Goal: Information Seeking & Learning: Learn about a topic

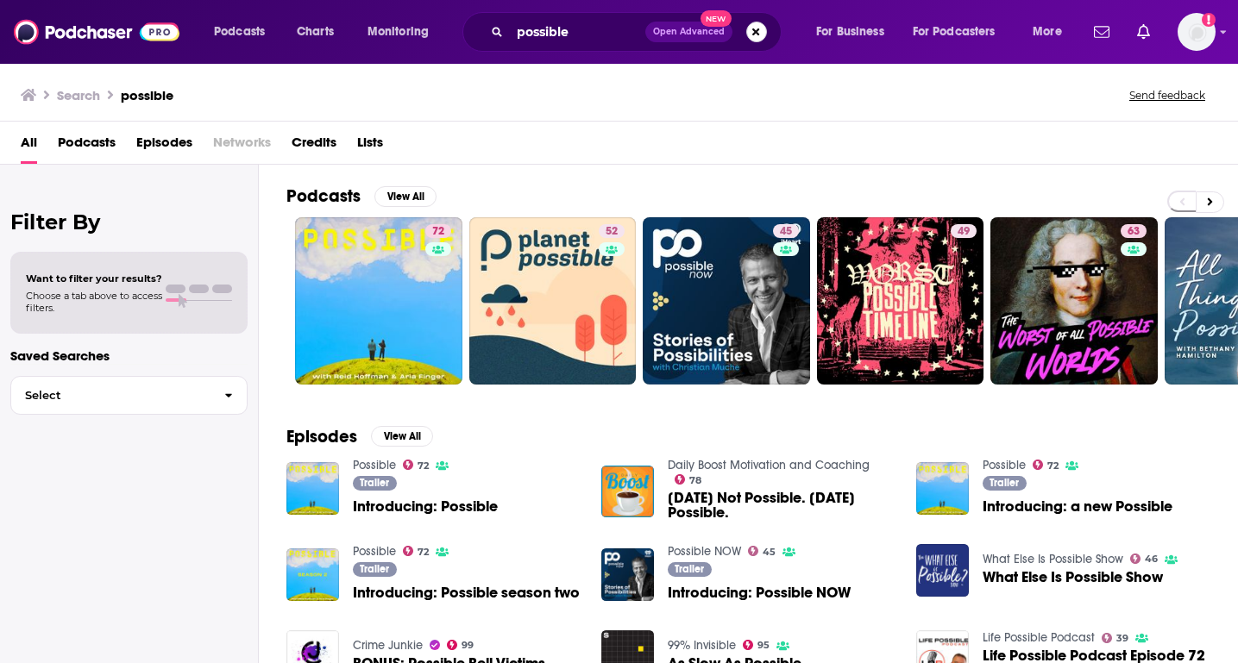
click at [757, 22] on button "Search podcasts, credits, & more..." at bounding box center [756, 32] width 21 height 21
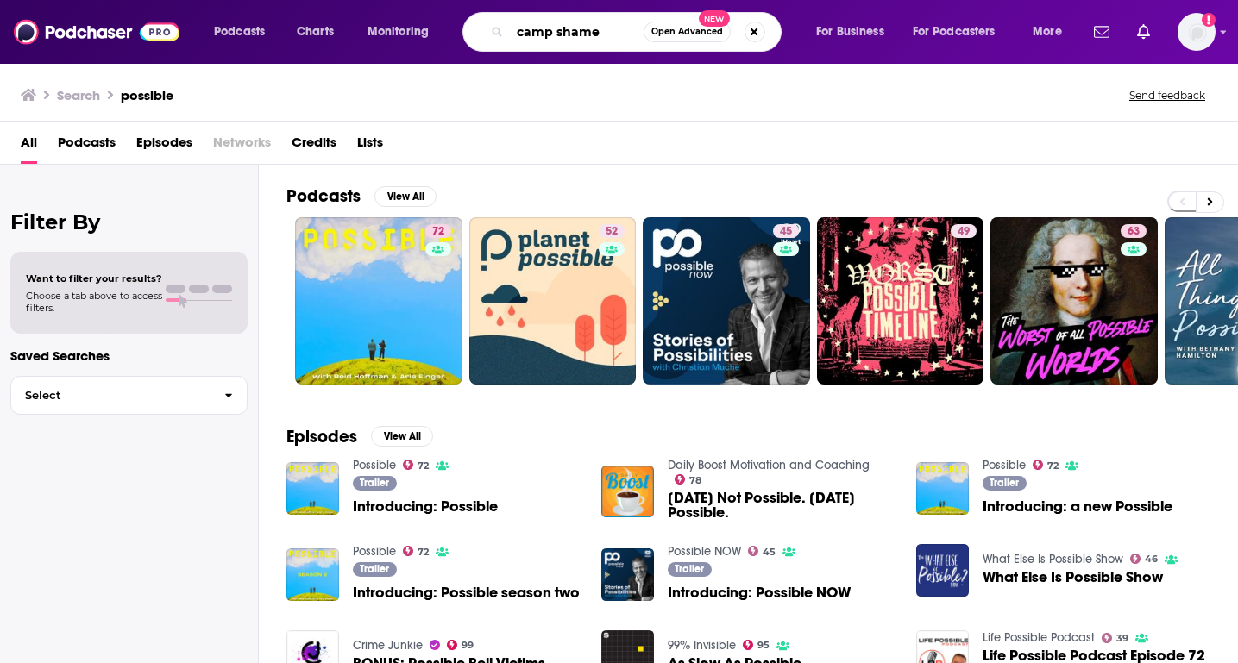
type input "camp shame"
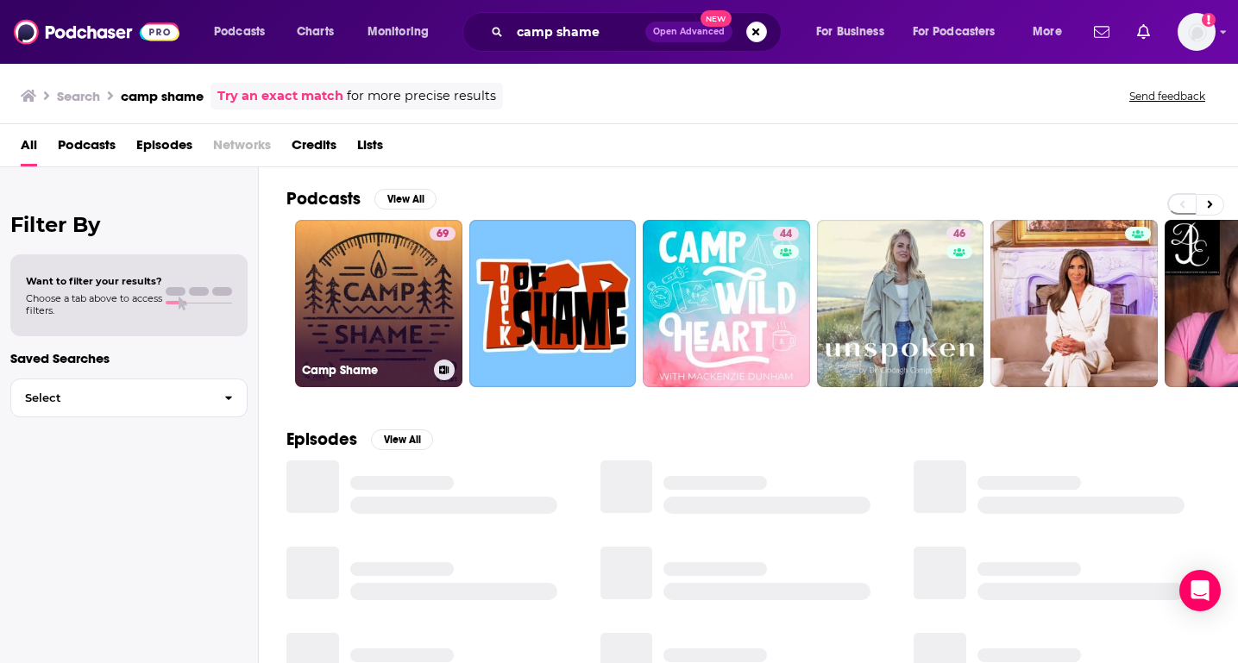
click at [358, 262] on link "69 Camp Shame" at bounding box center [378, 303] width 167 height 167
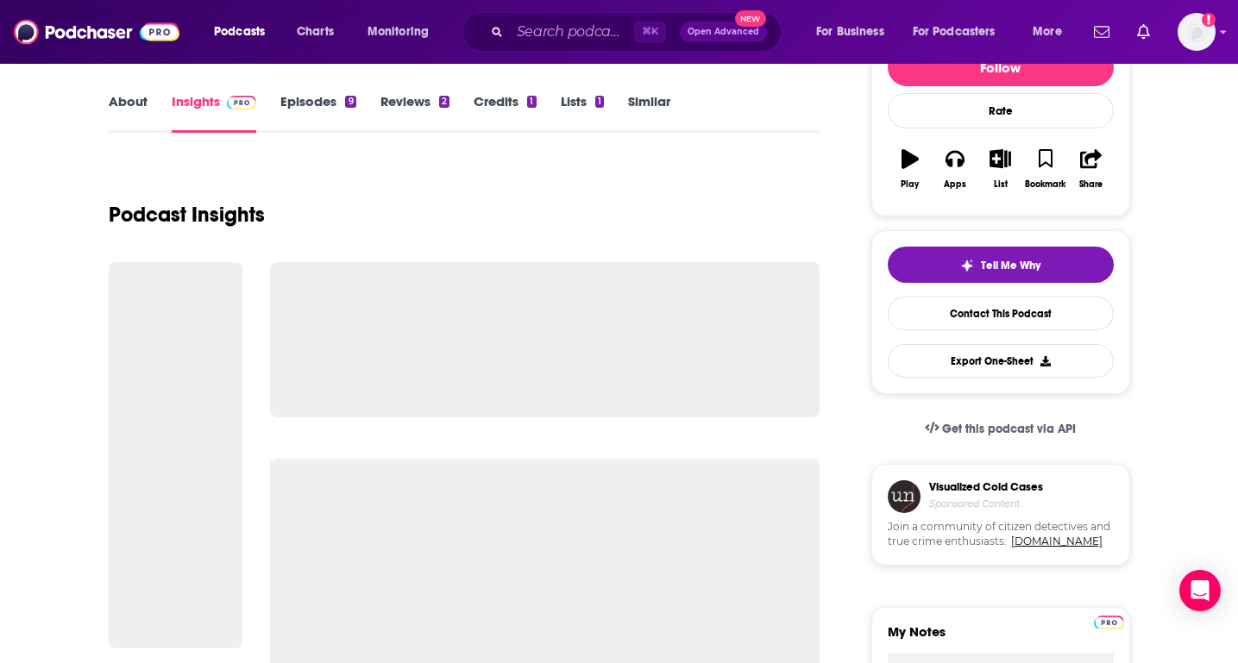
scroll to position [247, 0]
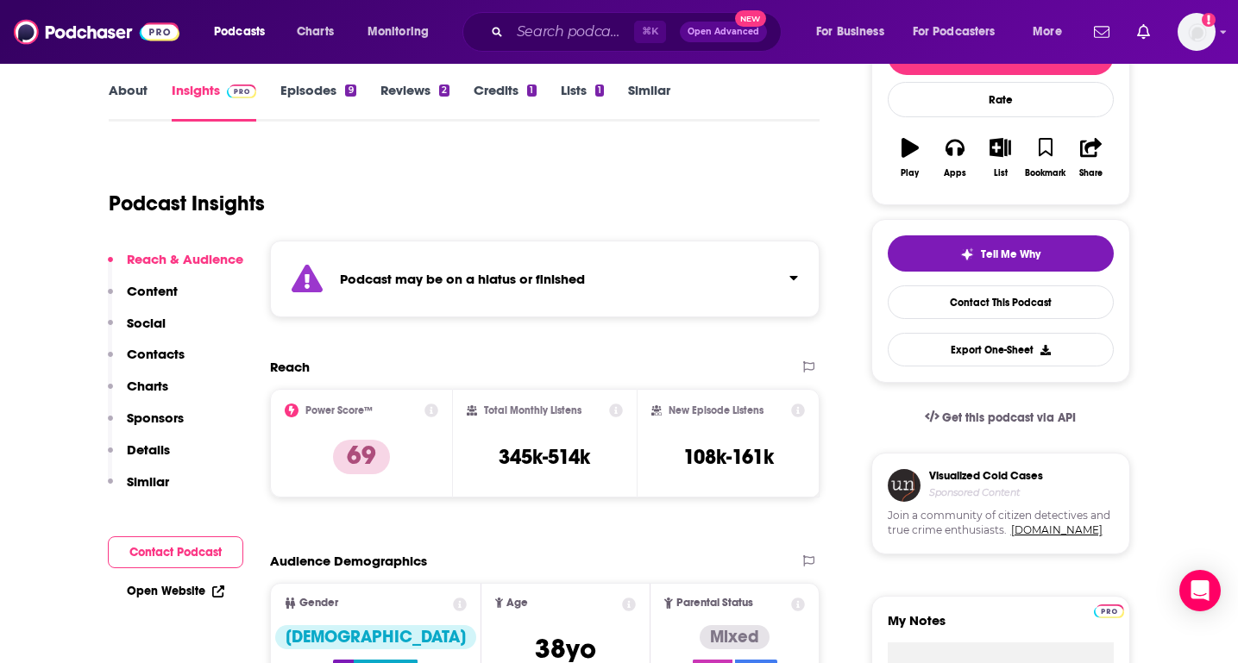
click at [138, 382] on p "Charts" at bounding box center [147, 386] width 41 height 16
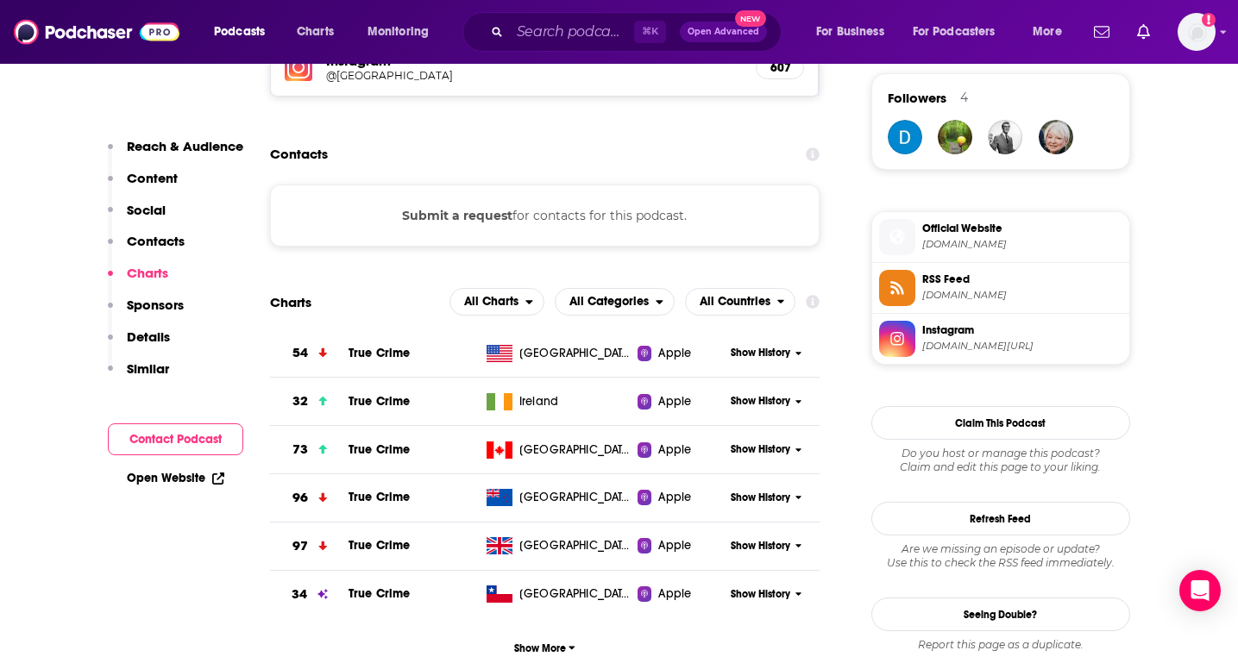
scroll to position [1445, 0]
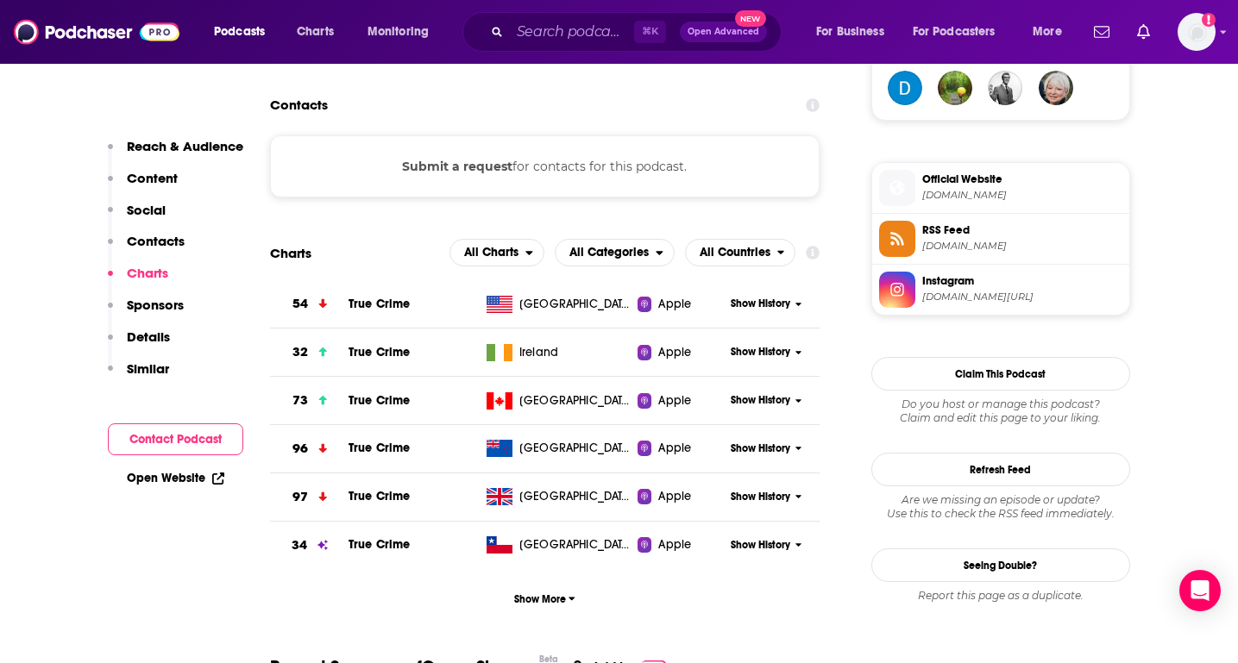
click at [417, 308] on td "True Crime" at bounding box center [413, 304] width 131 height 48
click at [731, 310] on span "Show History" at bounding box center [761, 304] width 60 height 15
